Goal: Find contact information: Find contact information

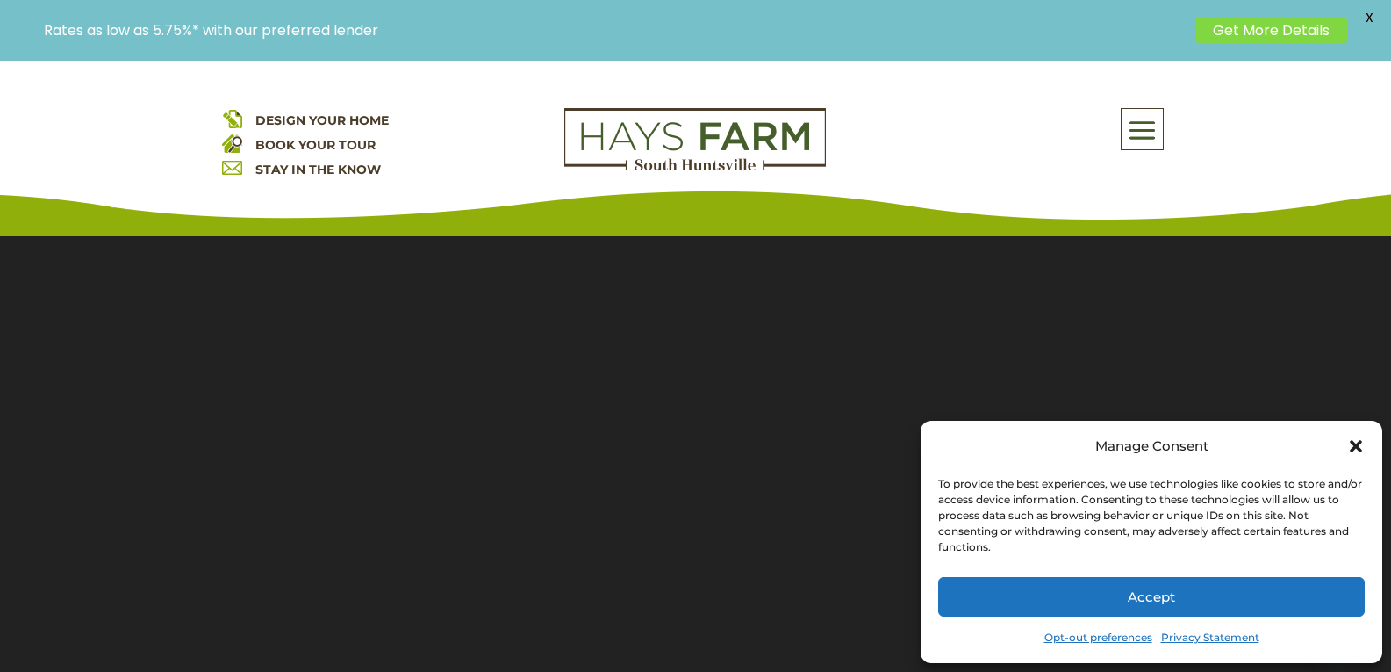
click at [1361, 11] on span "X" at bounding box center [1369, 17] width 26 height 26
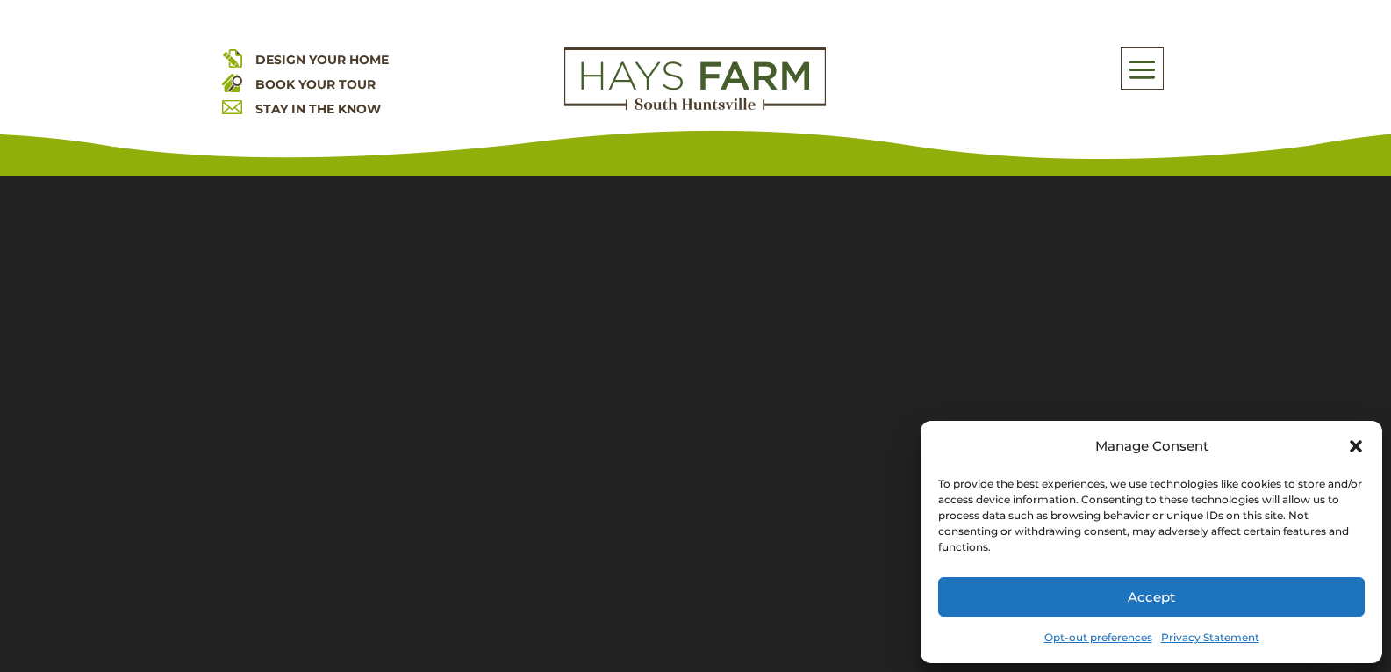
click at [1146, 602] on button "Accept" at bounding box center [1151, 597] width 427 height 40
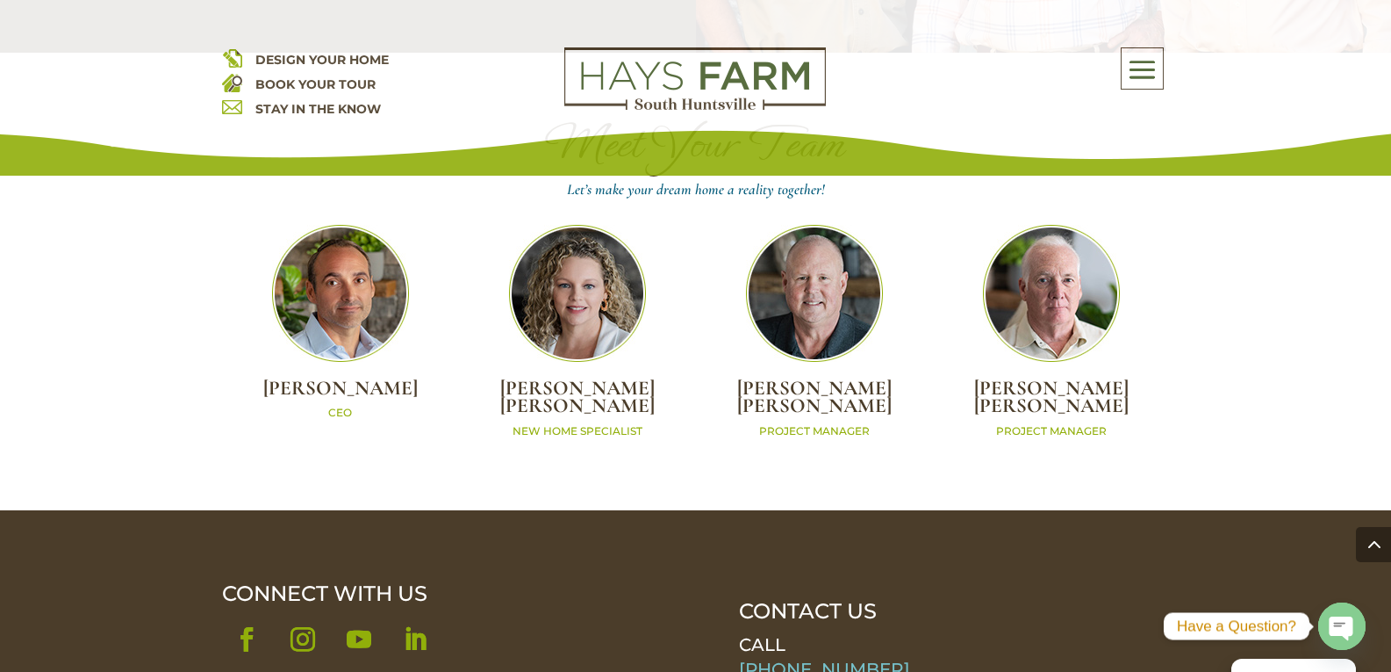
scroll to position [5969, 0]
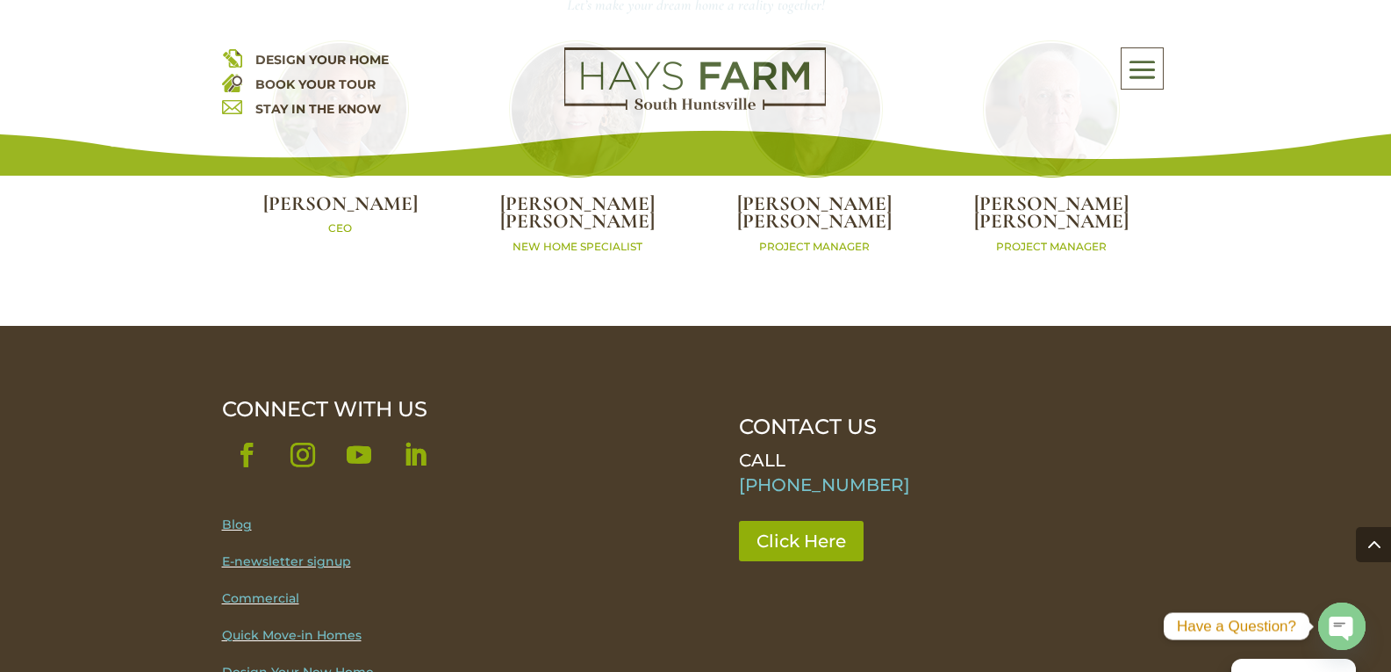
click at [806, 474] on link "[PHONE_NUMBER]" at bounding box center [824, 484] width 171 height 21
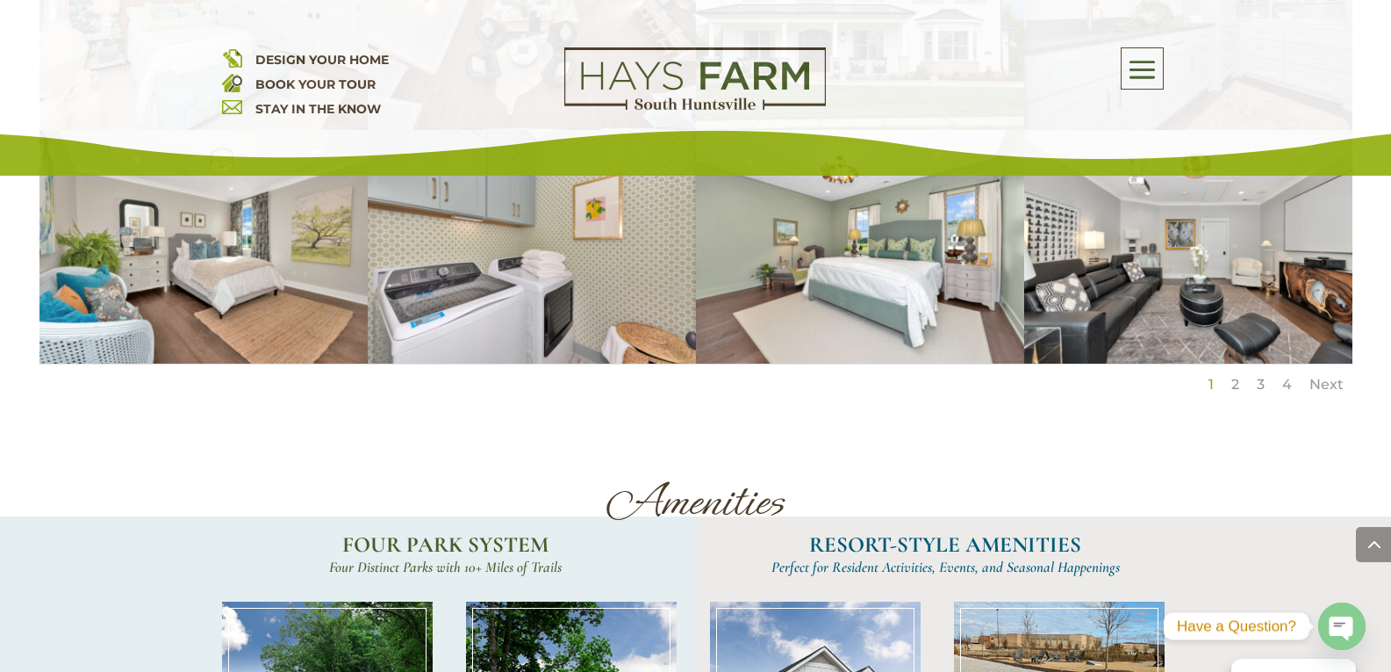
scroll to position [3687, 0]
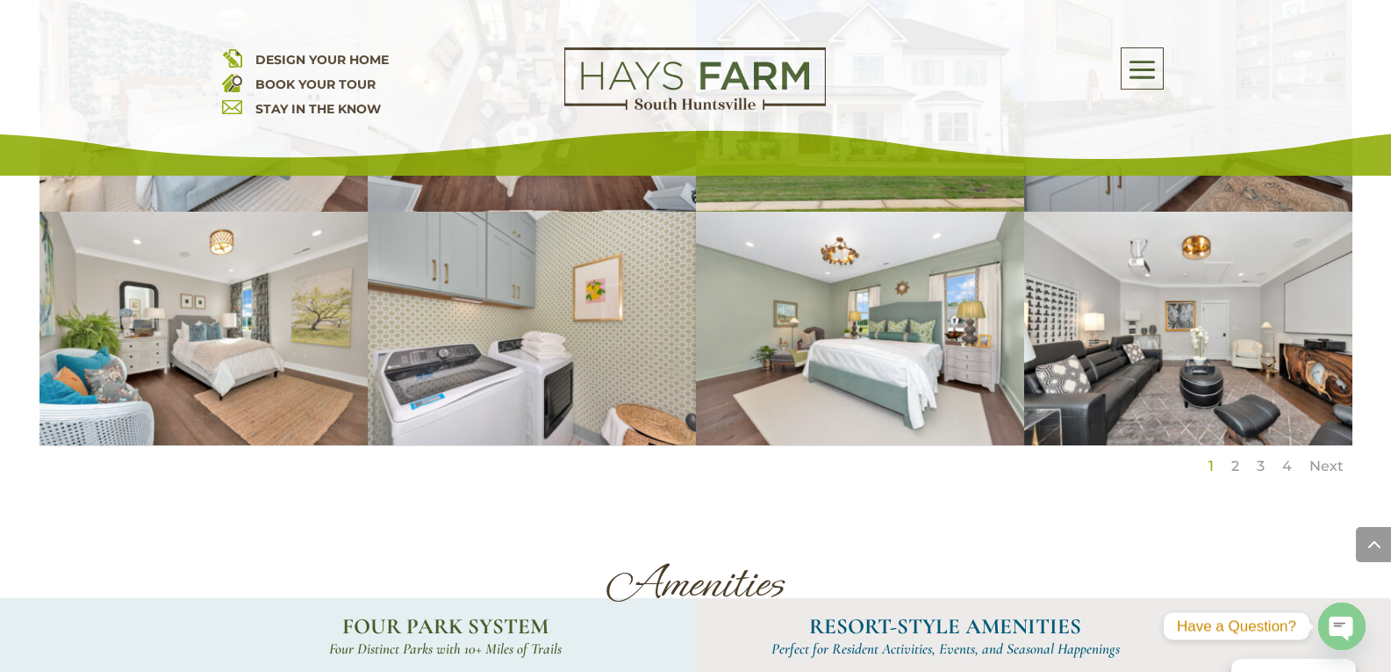
click at [1289, 457] on link "4" at bounding box center [1287, 465] width 10 height 17
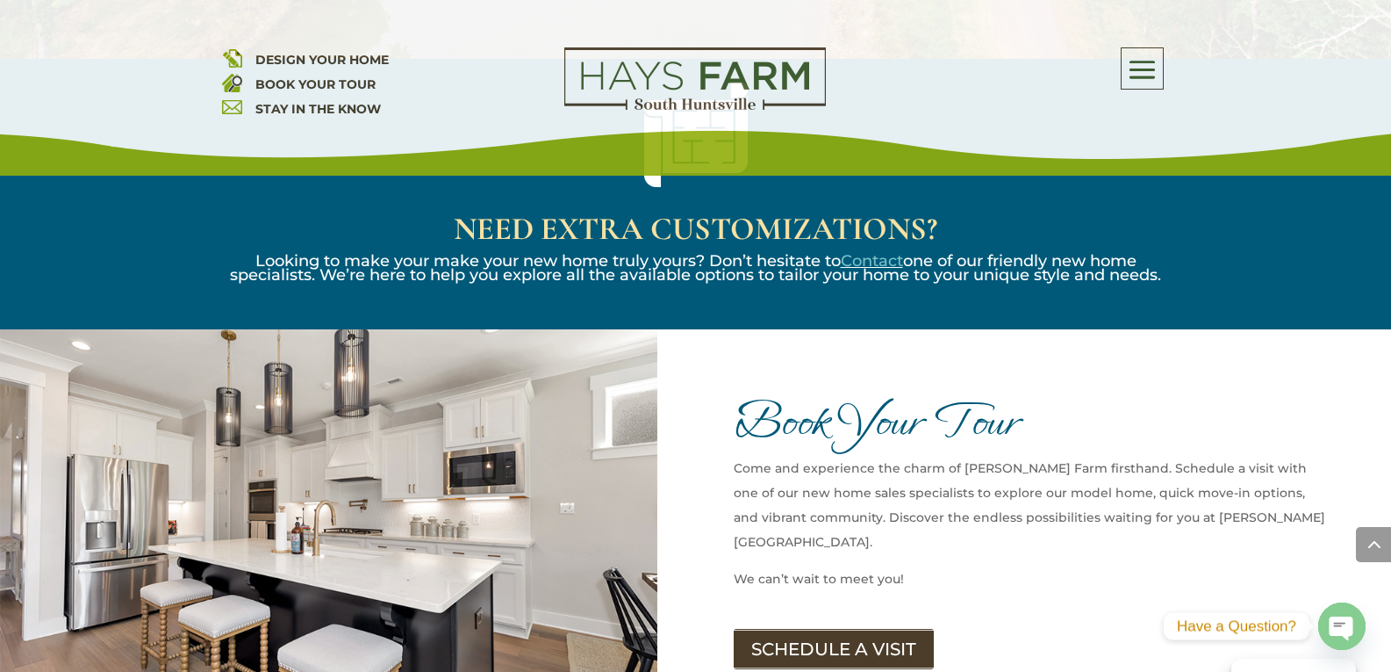
scroll to position [2868, 0]
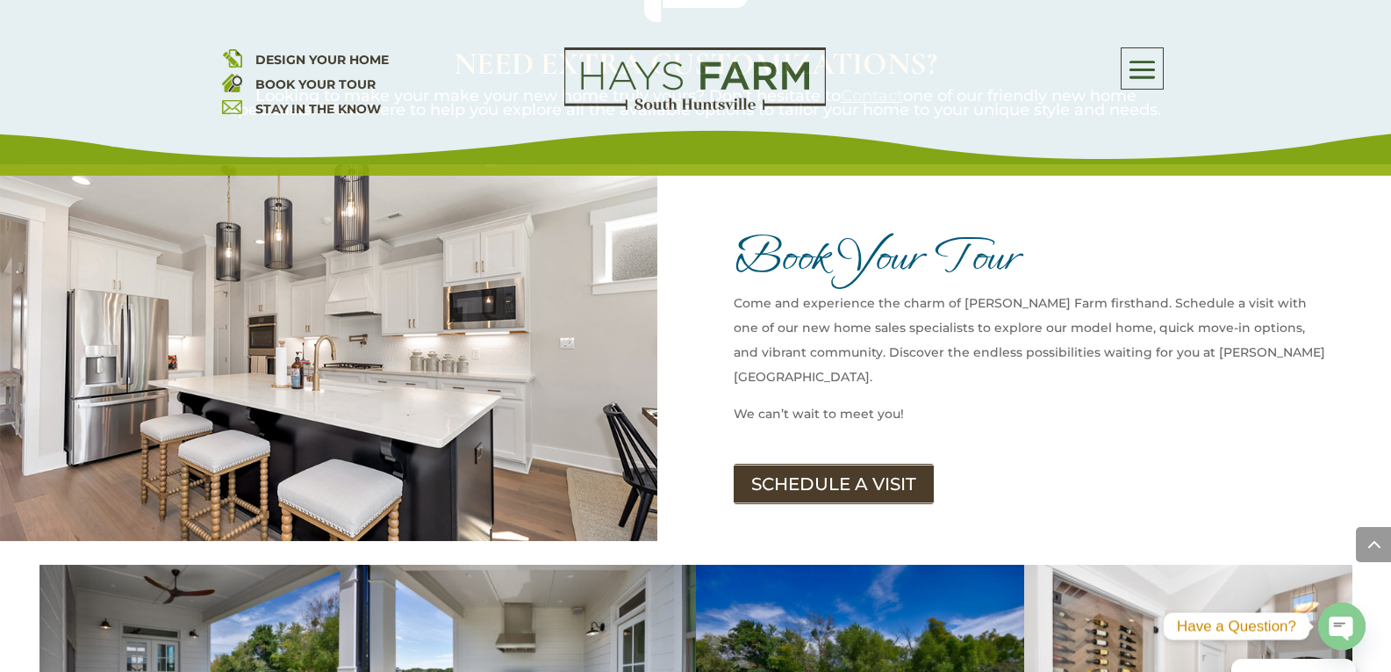
click at [1340, 637] on circle "button" at bounding box center [1341, 623] width 47 height 47
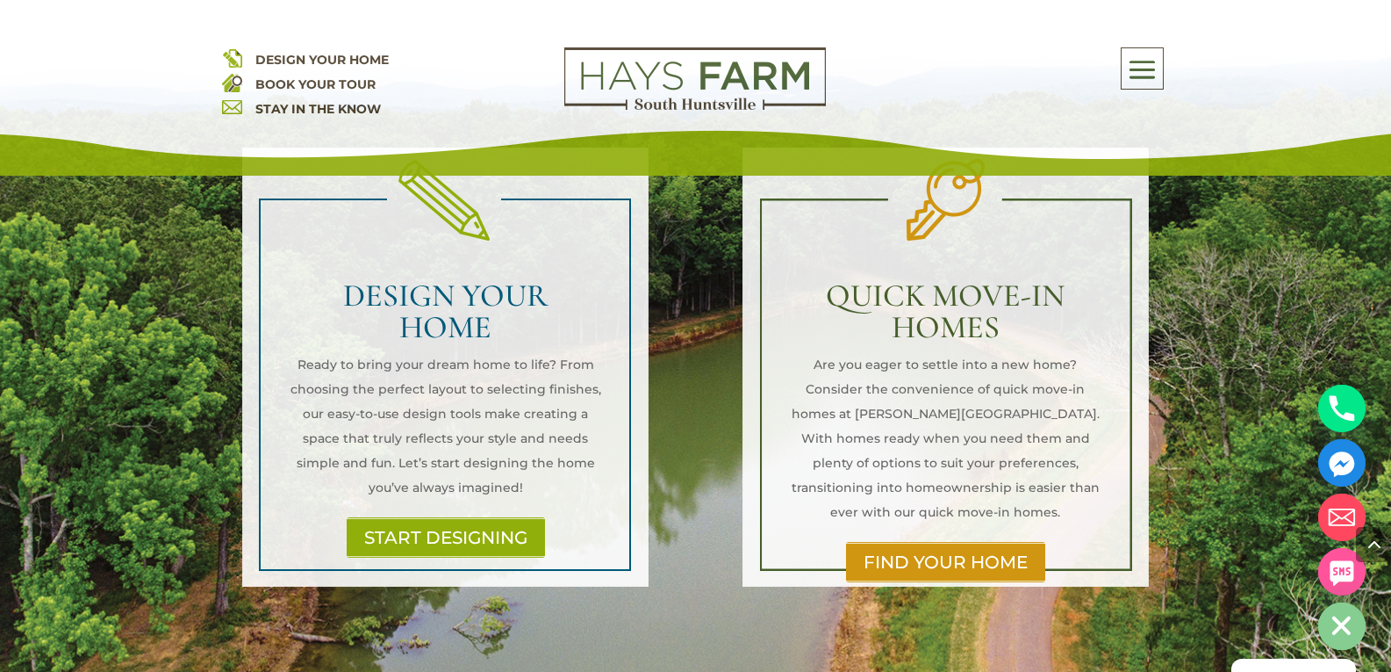
scroll to position [2048, 0]
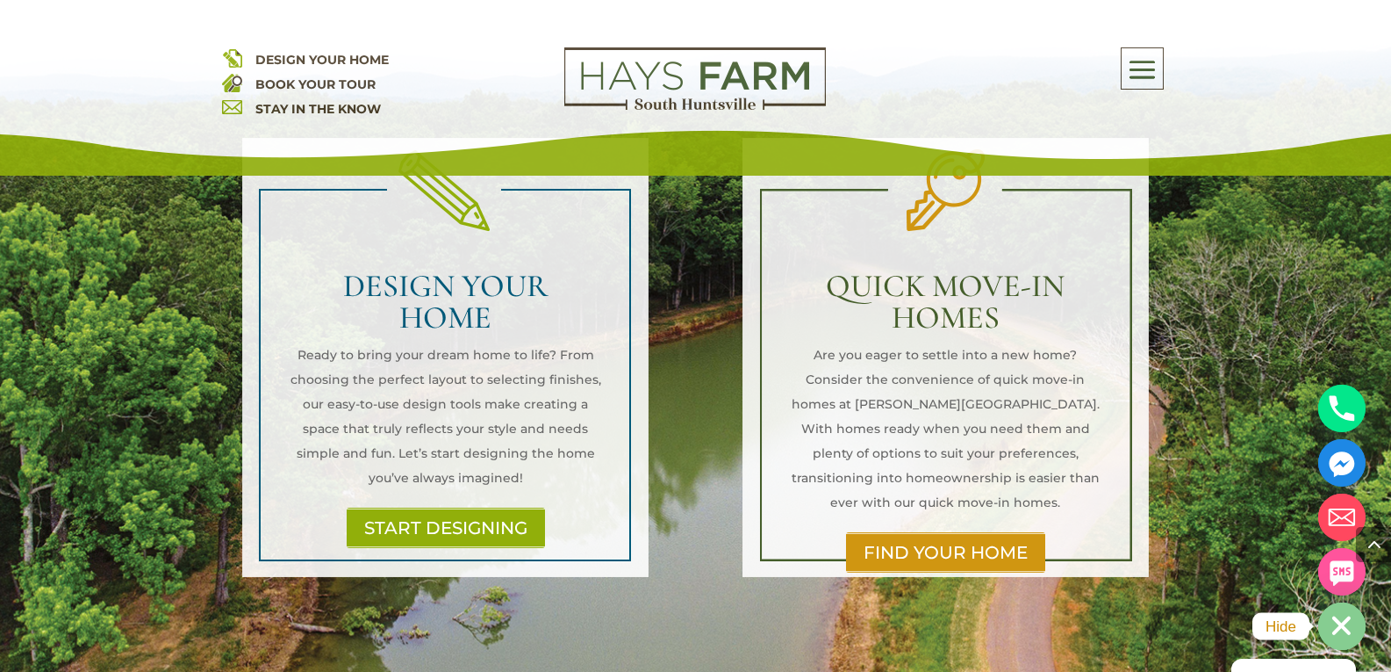
click at [1349, 627] on ellipse "button" at bounding box center [1341, 625] width 47 height 47
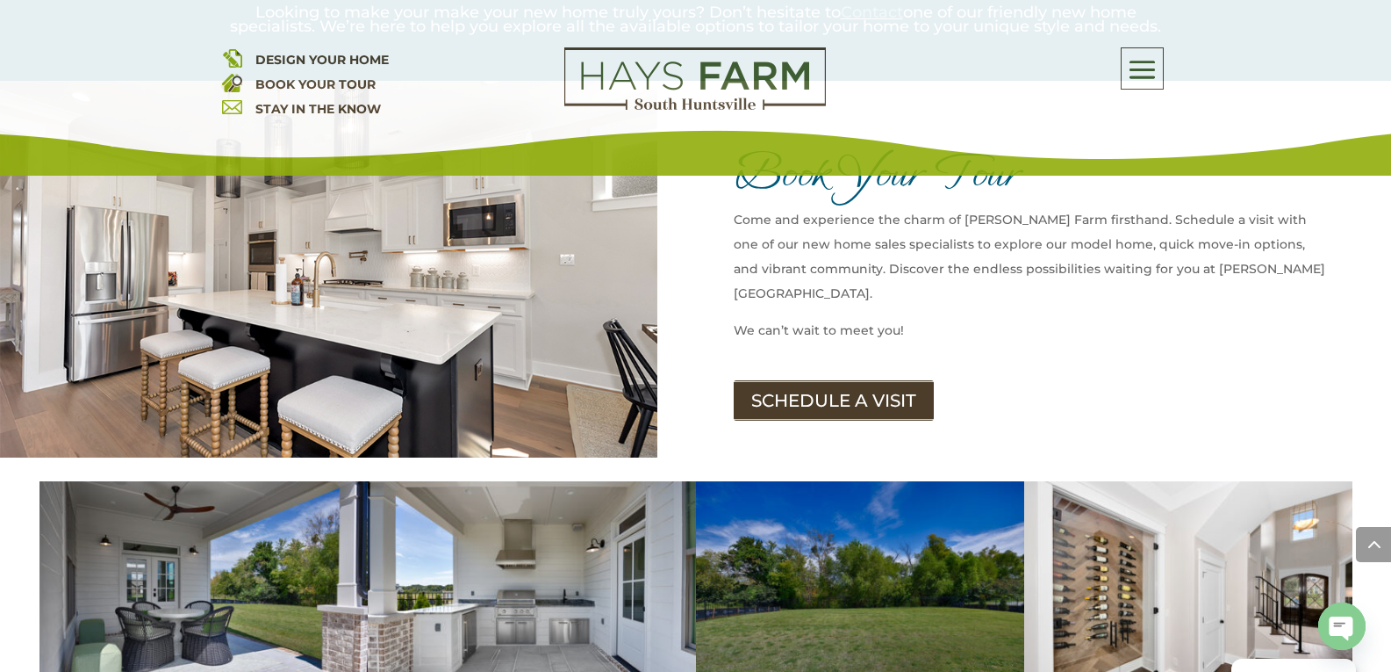
scroll to position [2985, 0]
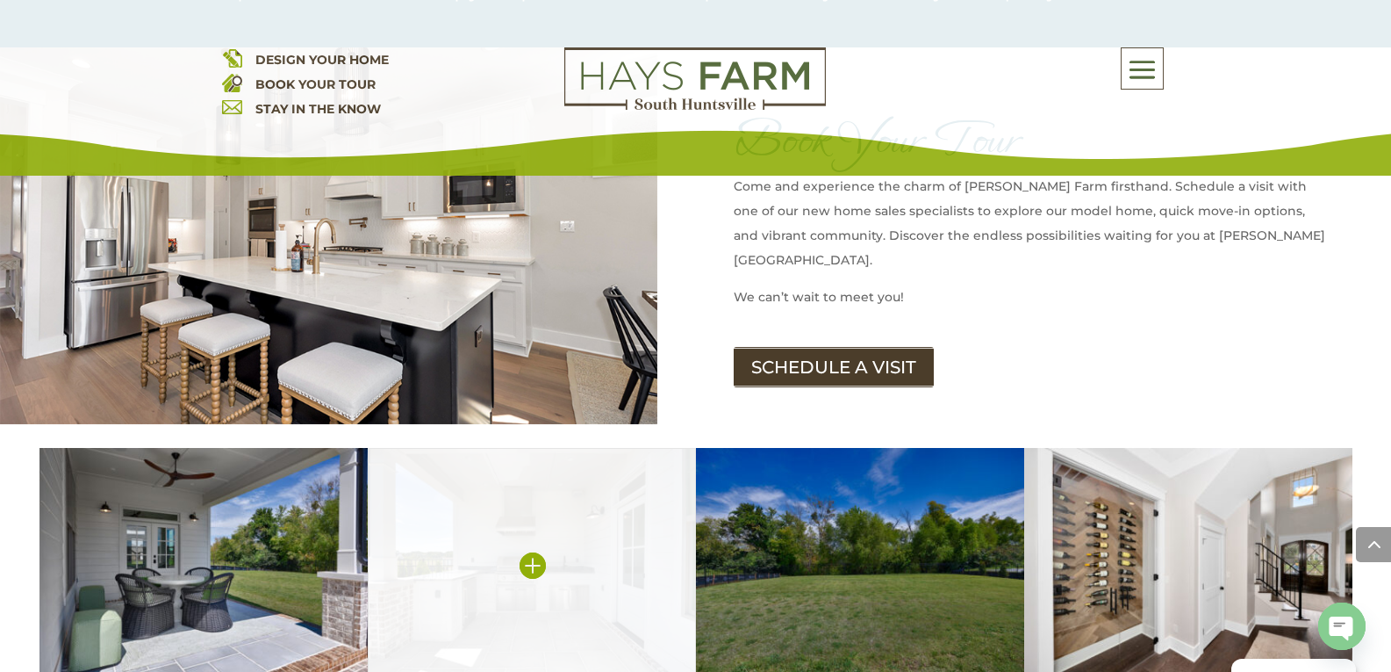
click at [514, 532] on img at bounding box center [532, 564] width 328 height 233
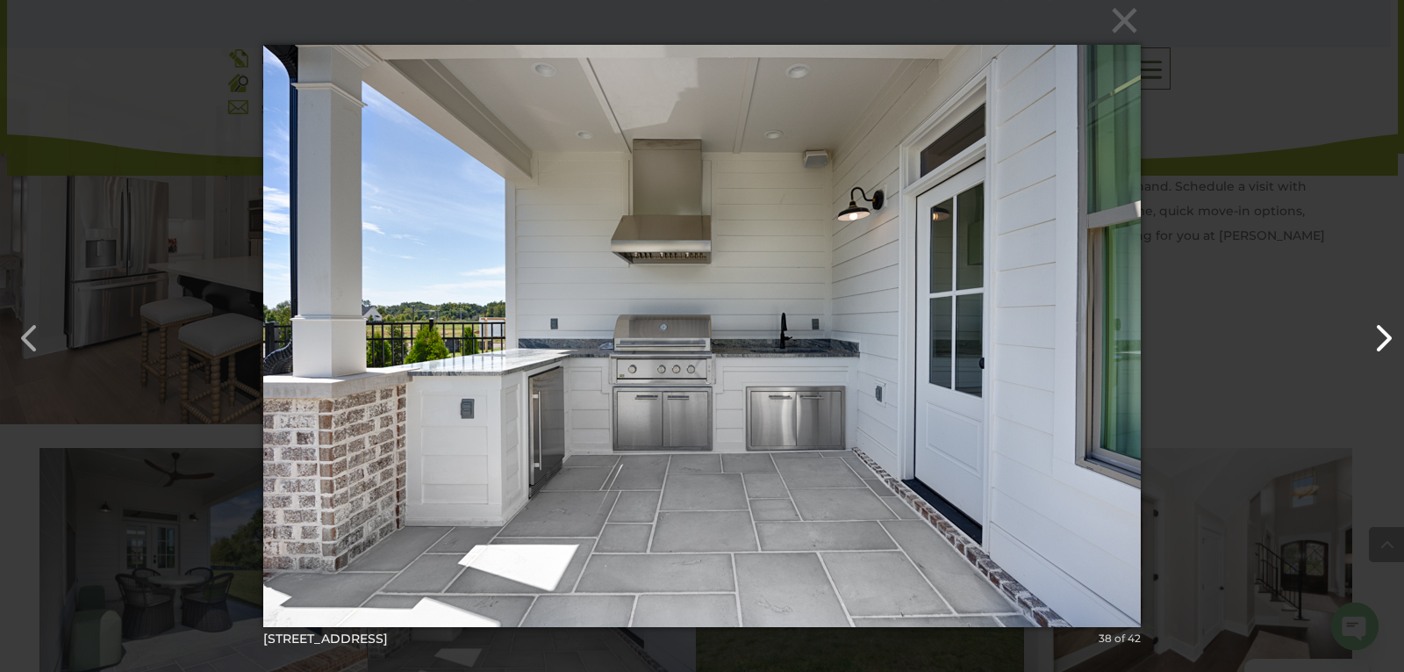
click at [1366, 336] on button "button" at bounding box center [1375, 329] width 42 height 42
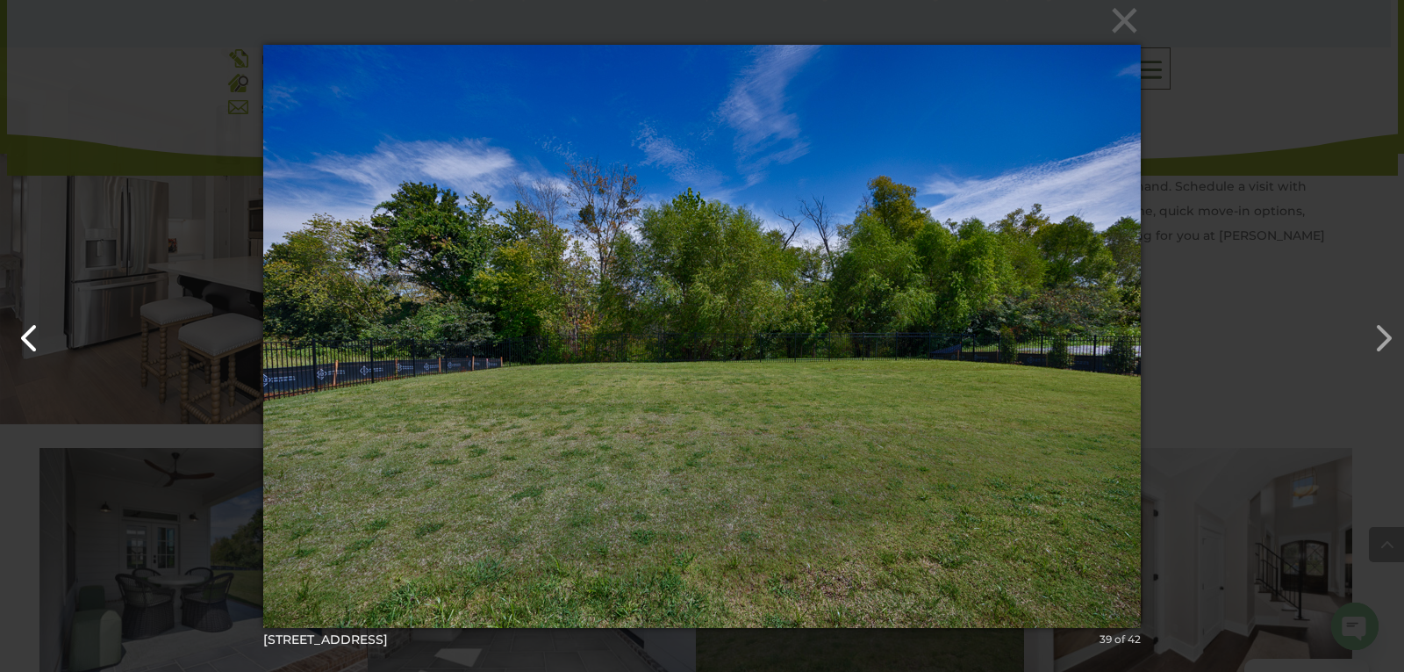
click at [30, 319] on button "button" at bounding box center [21, 329] width 42 height 42
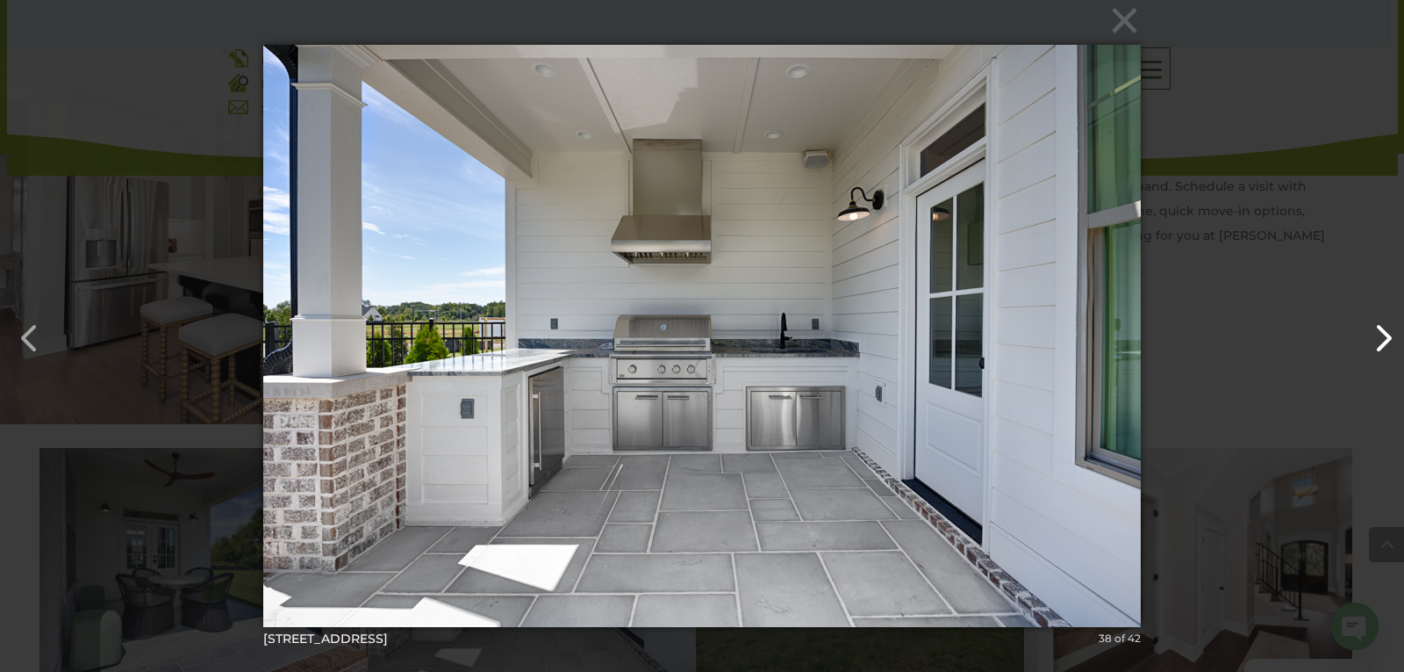
click at [1362, 321] on button "button" at bounding box center [1375, 329] width 42 height 42
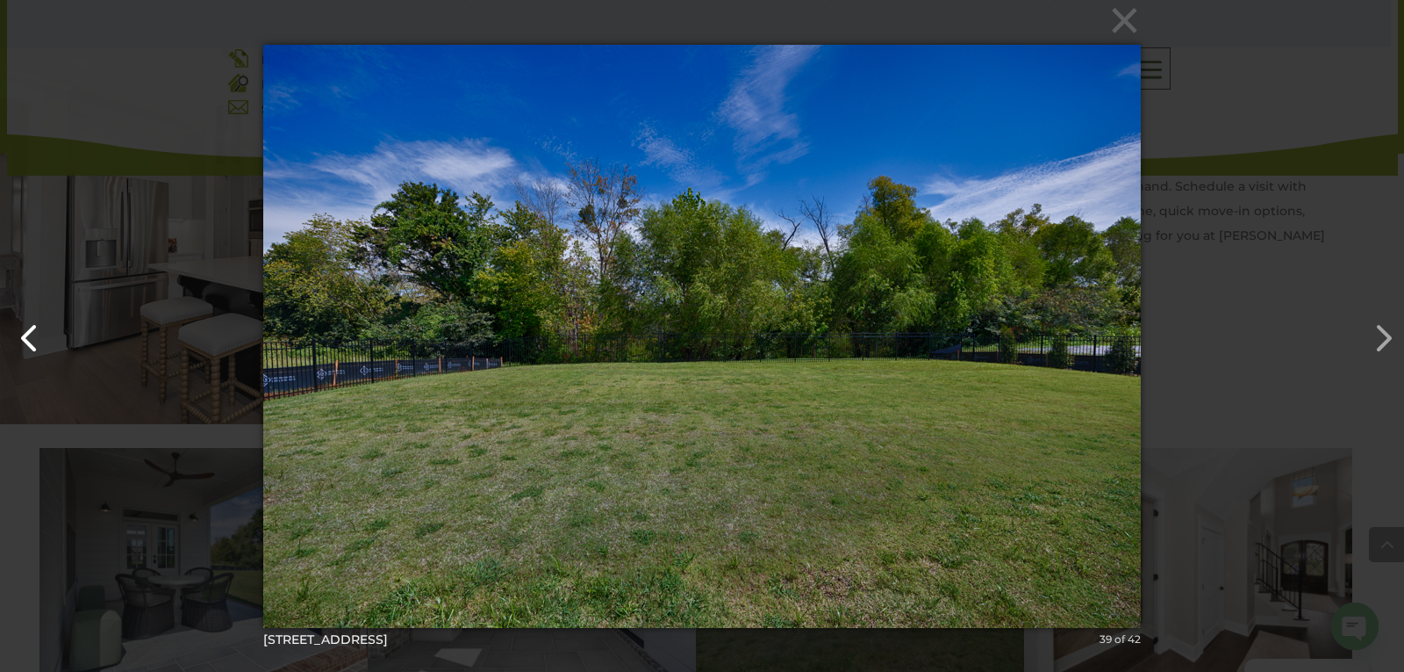
click at [22, 320] on button "button" at bounding box center [21, 329] width 42 height 42
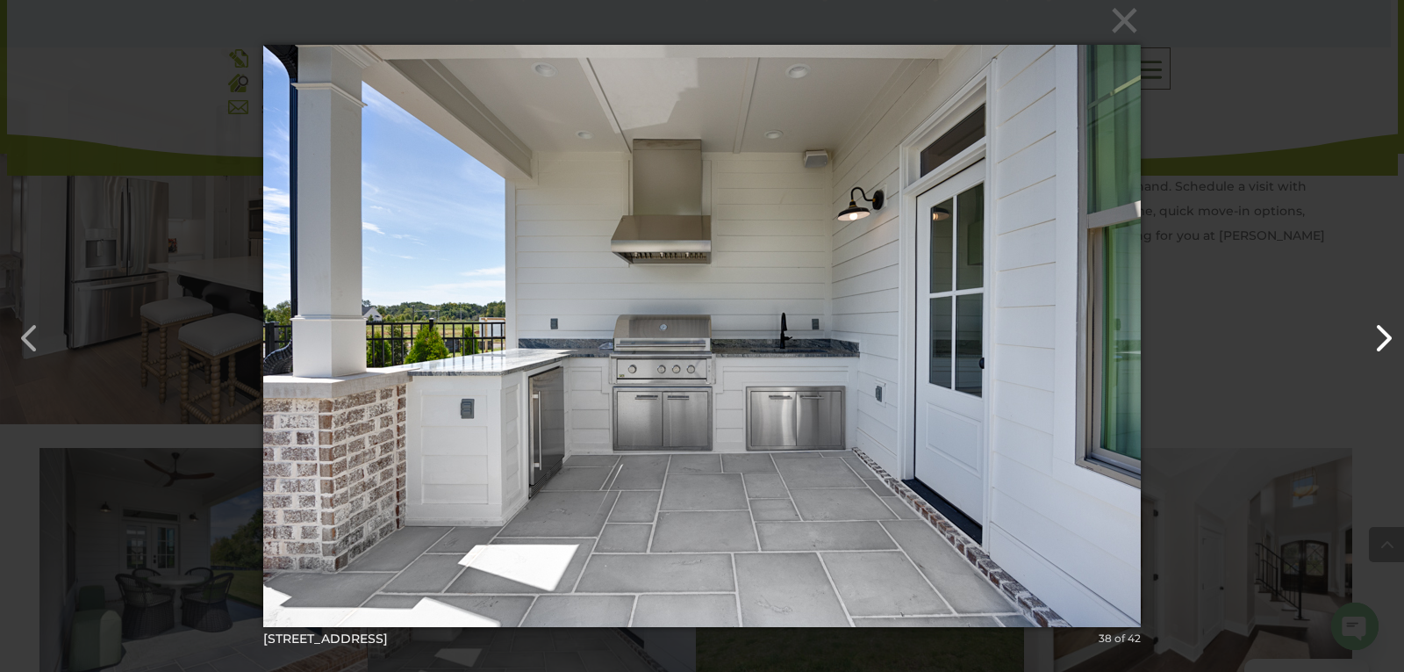
click at [1387, 323] on button "button" at bounding box center [1375, 329] width 42 height 42
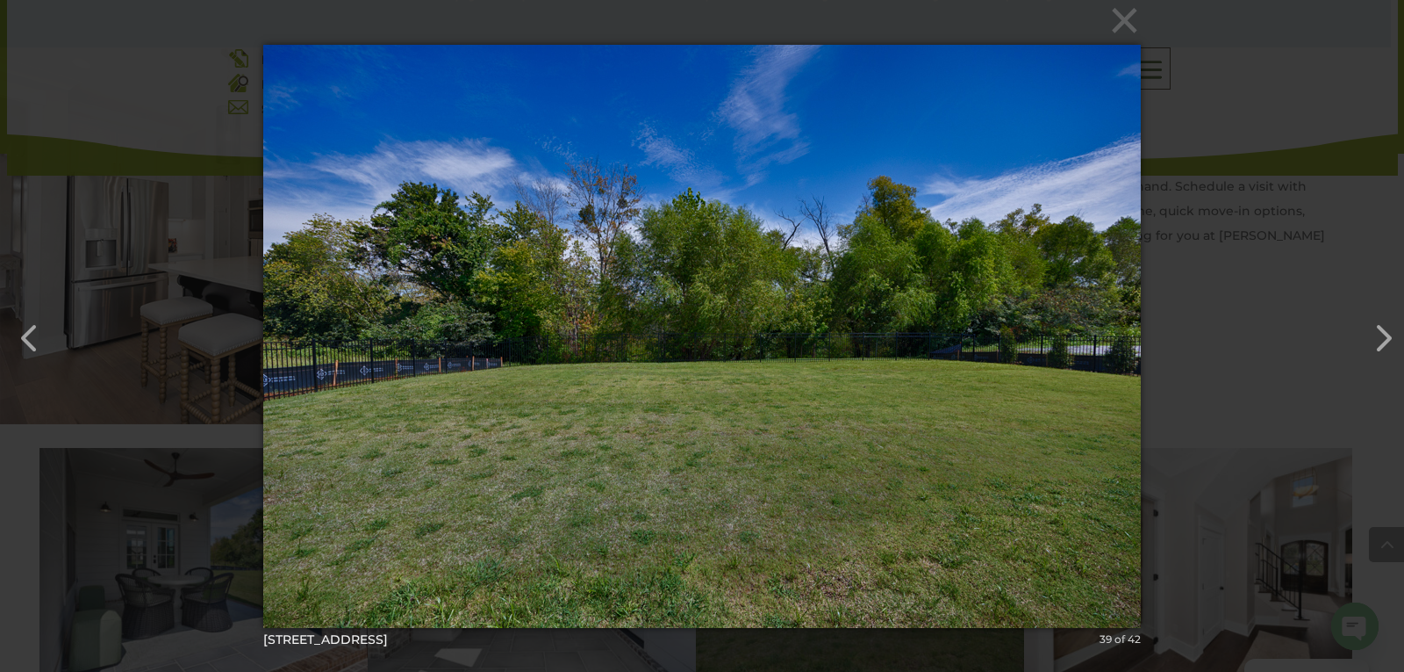
click at [1146, 4] on div "× [STREET_ADDRESS]-7 39 of 42 Loading..." at bounding box center [702, 336] width 1404 height 672
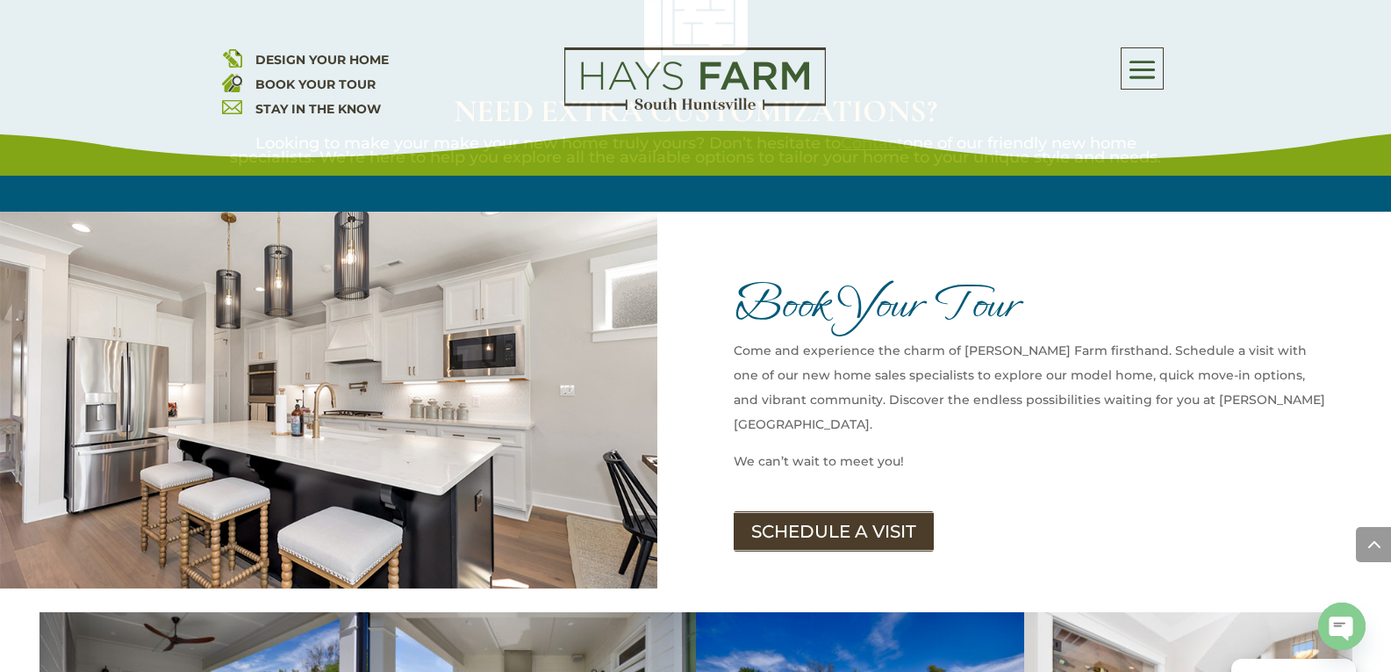
scroll to position [2868, 0]
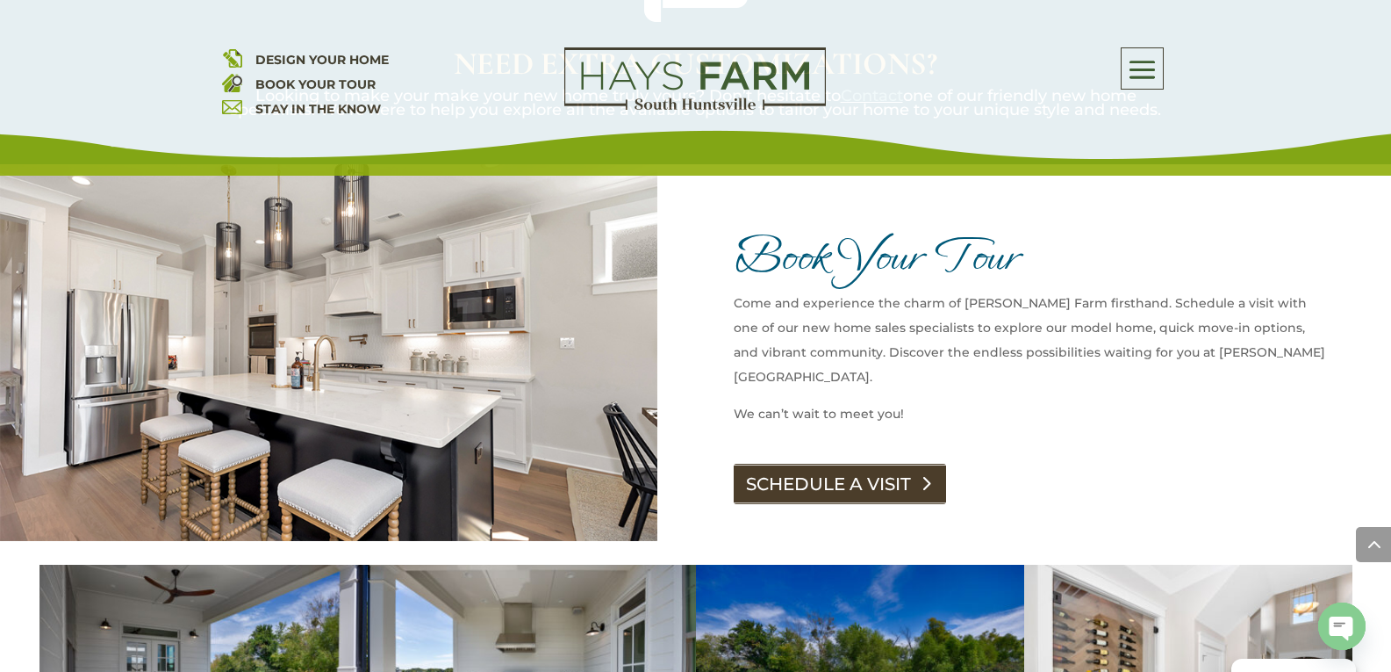
click at [836, 463] on link "SCHEDULE A VISIT" at bounding box center [840, 483] width 212 height 40
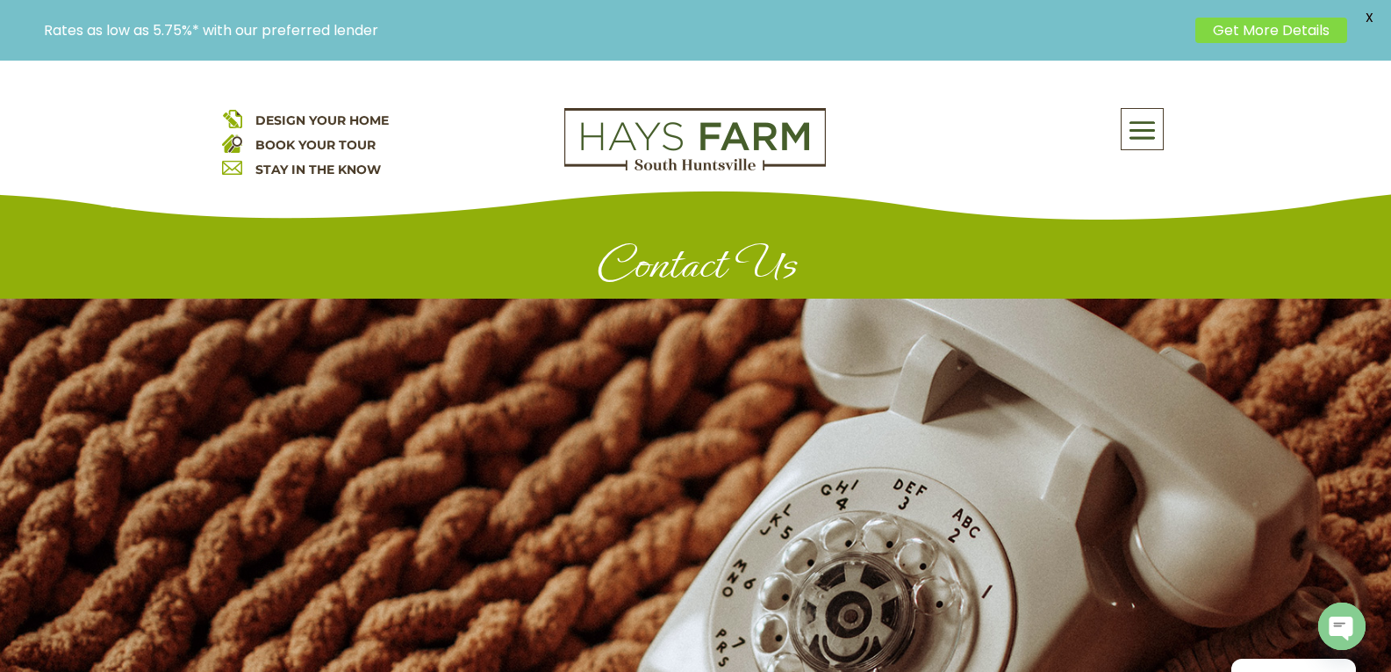
click at [1365, 18] on span "X" at bounding box center [1369, 17] width 26 height 26
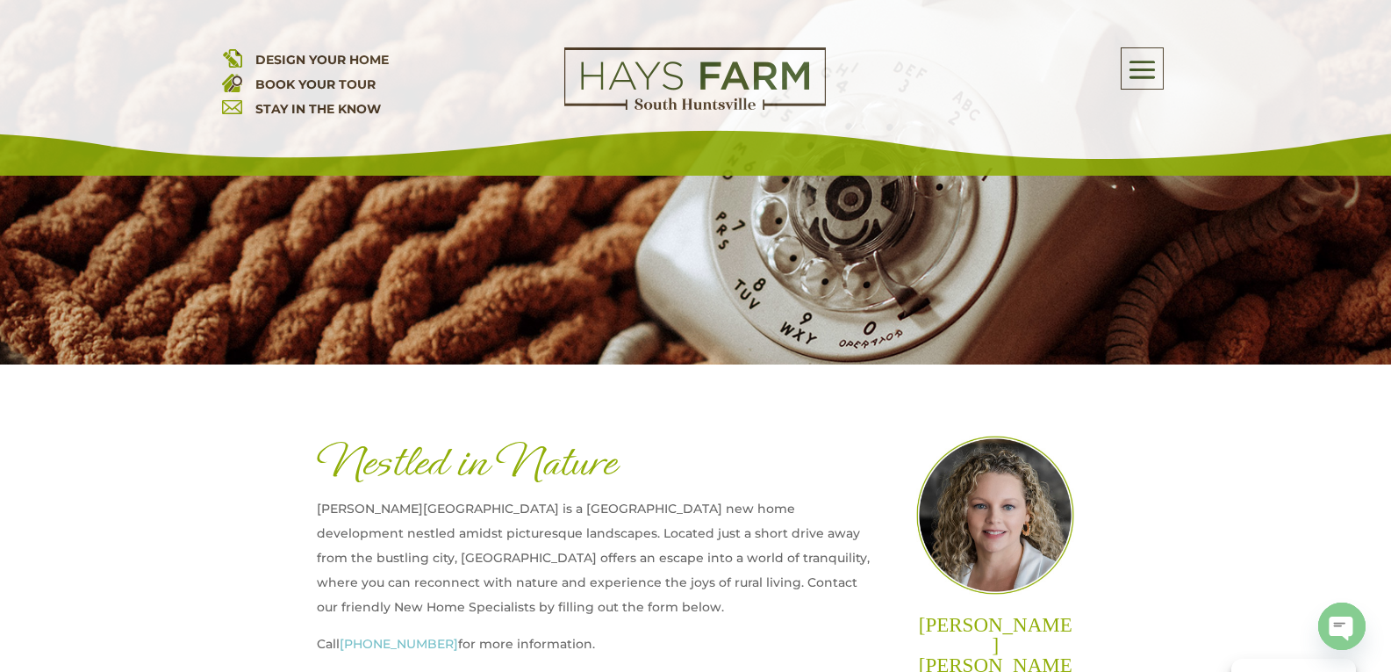
scroll to position [468, 0]
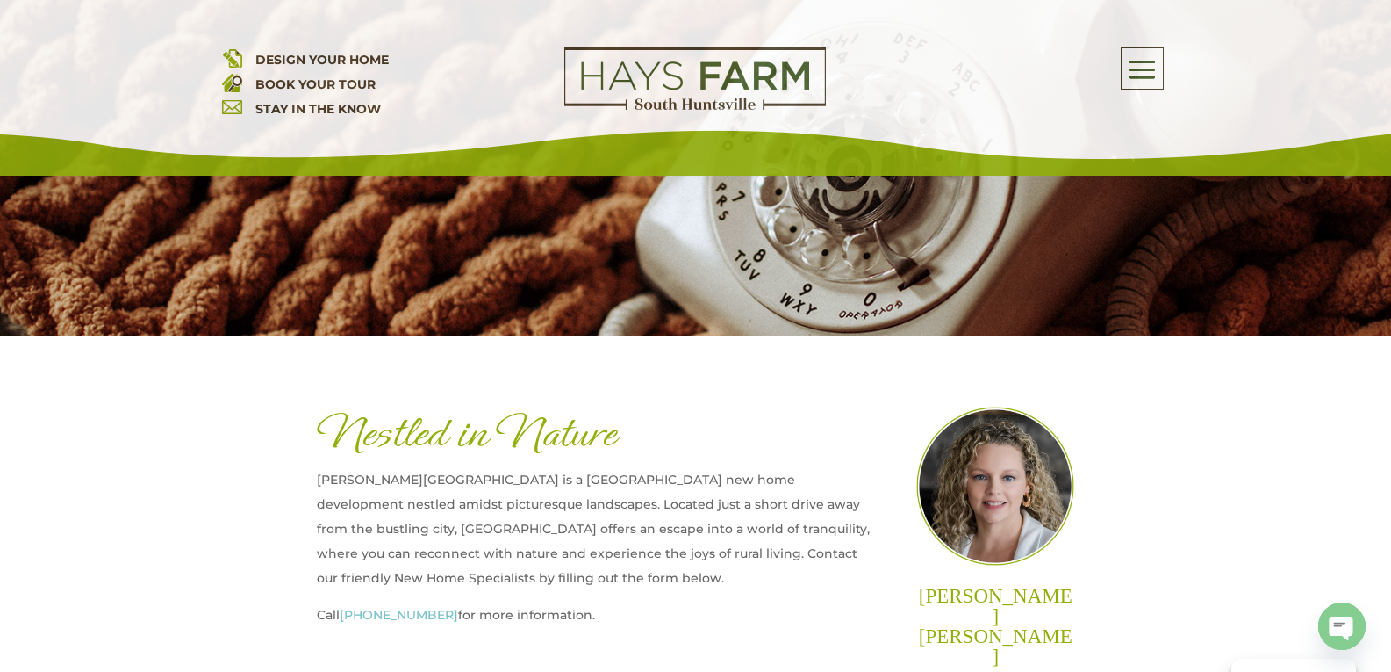
click at [313, 83] on link "BOOK YOUR TOUR" at bounding box center [315, 84] width 120 height 16
